Goal: Task Accomplishment & Management: Manage account settings

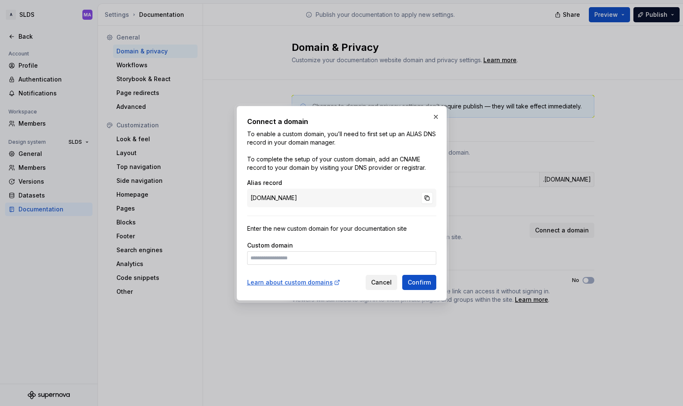
click at [382, 285] on span "Cancel" at bounding box center [381, 282] width 21 height 8
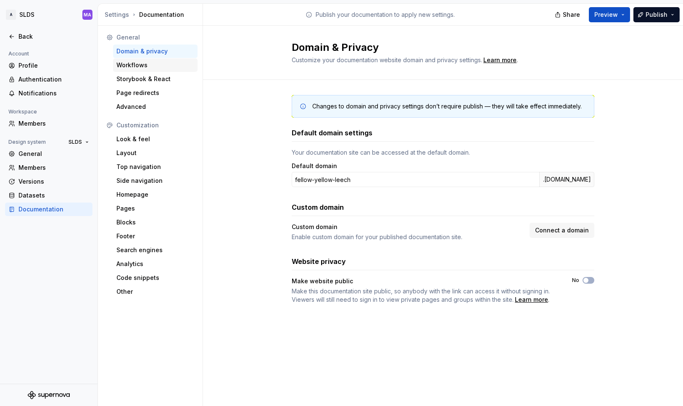
click at [153, 69] on div "Workflows" at bounding box center [155, 65] width 78 height 8
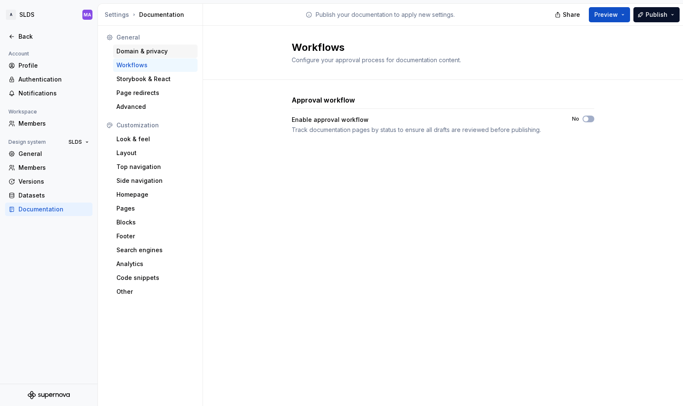
click at [170, 50] on div "Domain & privacy" at bounding box center [155, 51] width 78 height 8
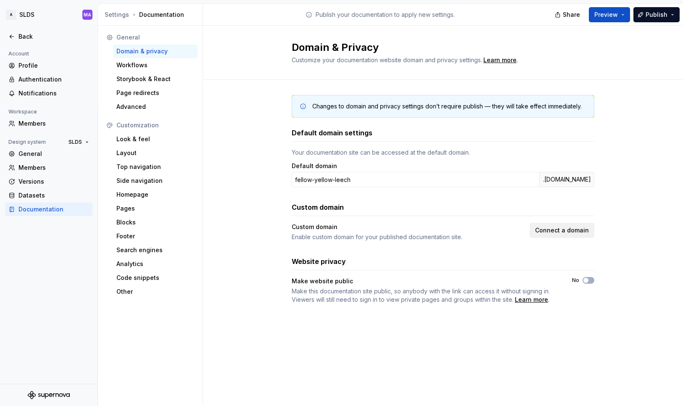
click at [570, 230] on span "Connect a domain" at bounding box center [562, 230] width 54 height 8
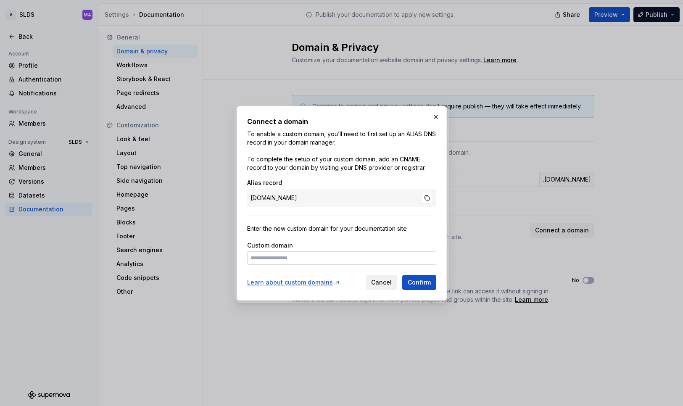
click at [383, 284] on span "Cancel" at bounding box center [381, 282] width 21 height 8
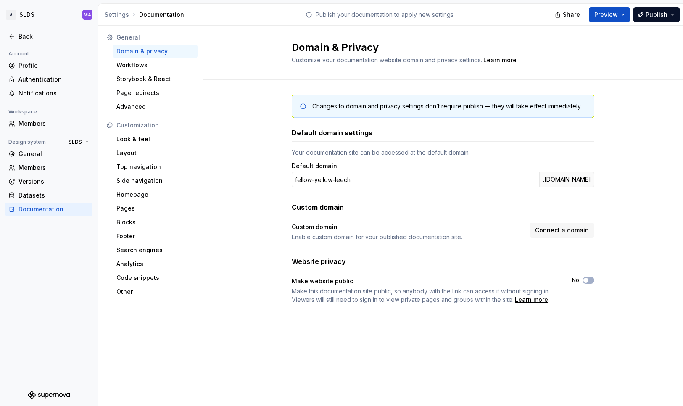
click at [418, 311] on div "Changes to domain and privacy settings don’t require publish — they will take e…" at bounding box center [443, 208] width 303 height 256
click at [565, 229] on span "Connect a domain" at bounding box center [562, 230] width 54 height 8
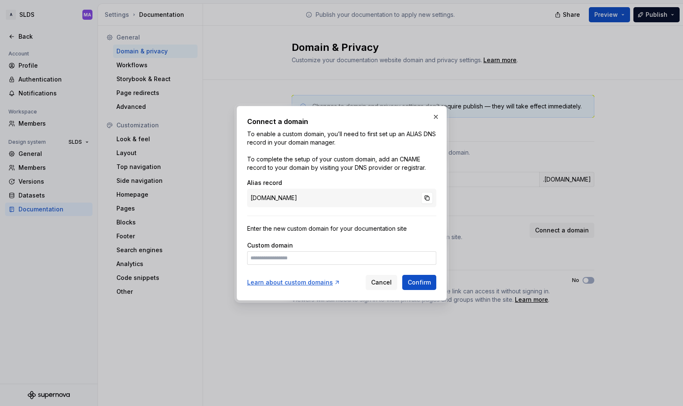
drag, startPoint x: 250, startPoint y: 197, endPoint x: 347, endPoint y: 202, distance: 97.2
click at [347, 199] on div "[DOMAIN_NAME]" at bounding box center [341, 198] width 189 height 18
click at [386, 286] on span "Cancel" at bounding box center [381, 282] width 21 height 8
